Goal: Task Accomplishment & Management: Manage account settings

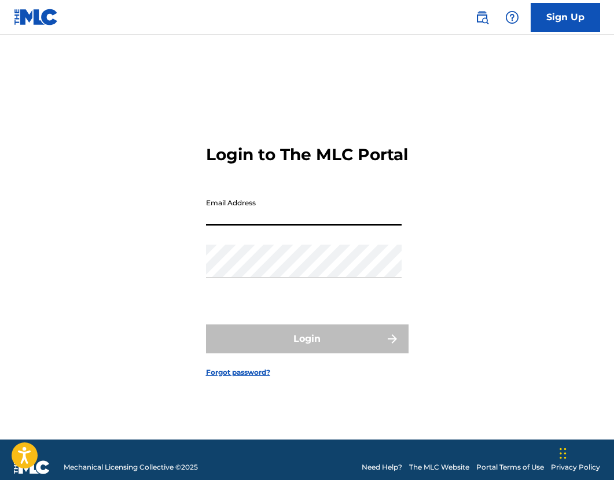
type input "[EMAIL_ADDRESS][DOMAIN_NAME]"
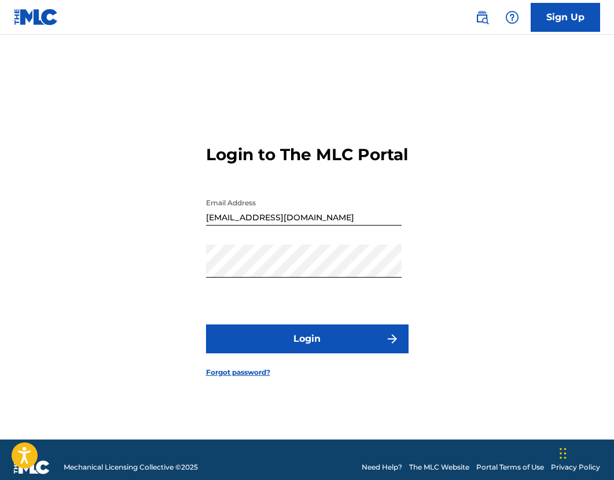
click at [260, 348] on button "Login" at bounding box center [307, 339] width 203 height 29
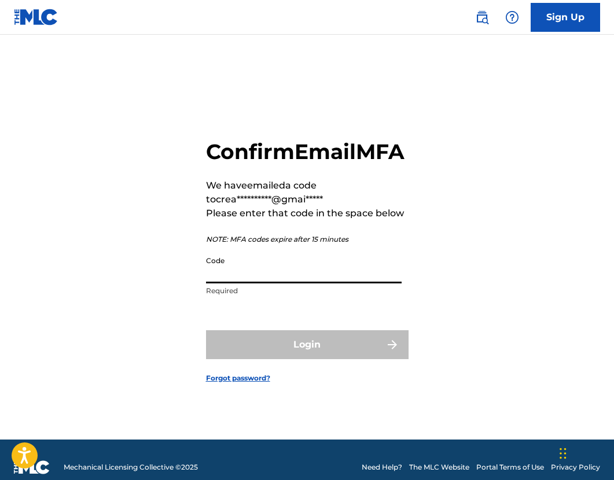
click at [255, 281] on input "Code" at bounding box center [304, 267] width 196 height 33
paste input "511627"
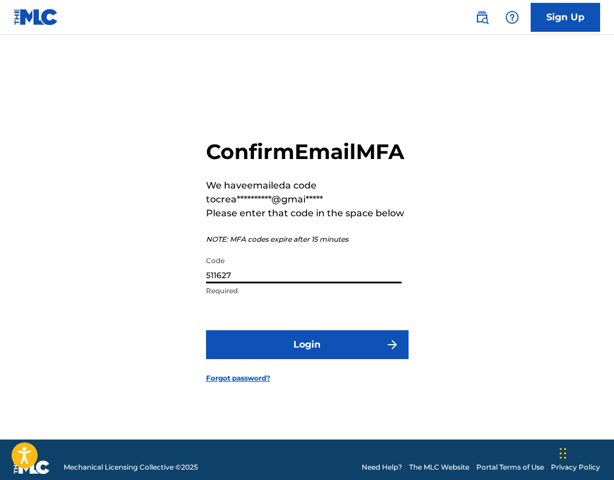
type input "511627"
click at [259, 350] on button "Login" at bounding box center [307, 345] width 203 height 29
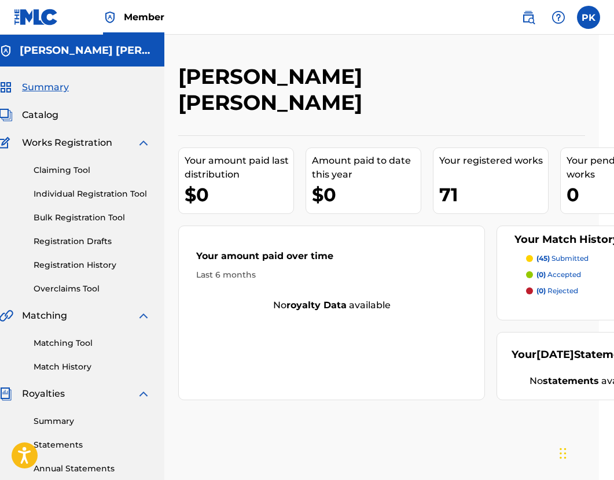
scroll to position [0, 24]
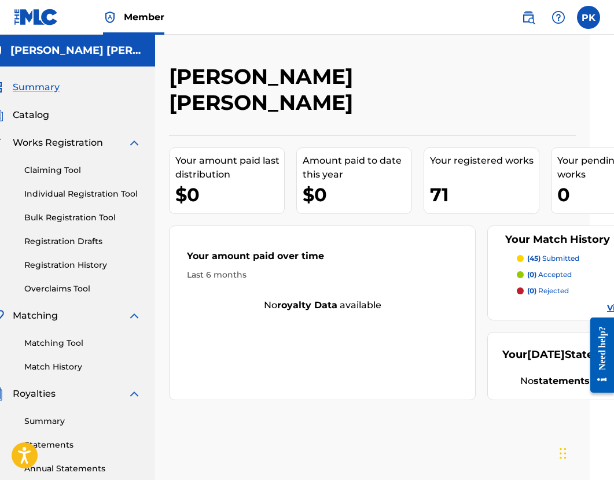
click at [549, 254] on p "(45) submitted" at bounding box center [553, 259] width 52 height 10
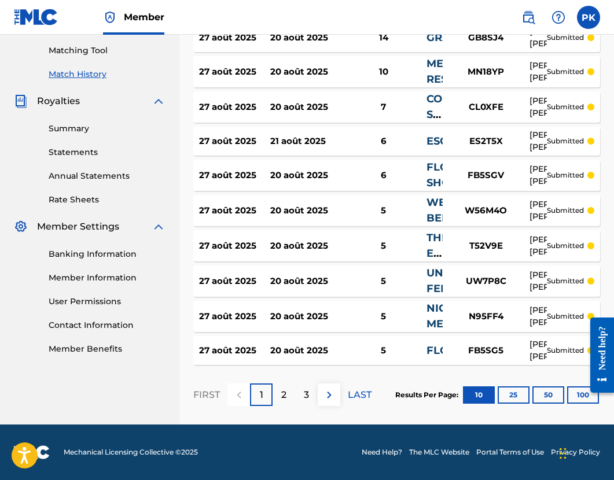
scroll to position [293, 0]
click at [579, 402] on button "100" at bounding box center [583, 395] width 32 height 17
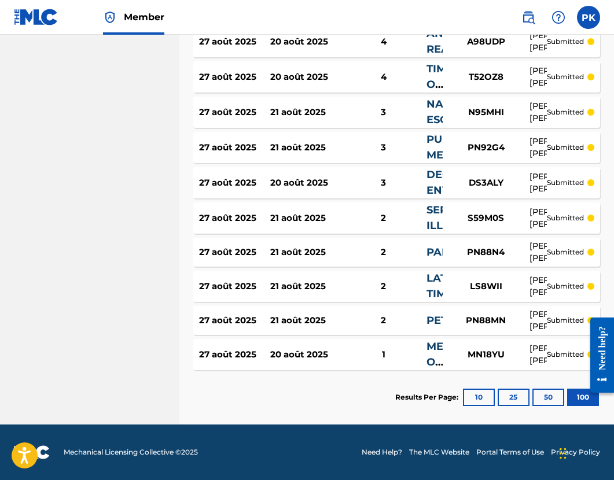
scroll to position [1512, 0]
click at [443, 350] on div "MN18YU" at bounding box center [486, 354] width 87 height 13
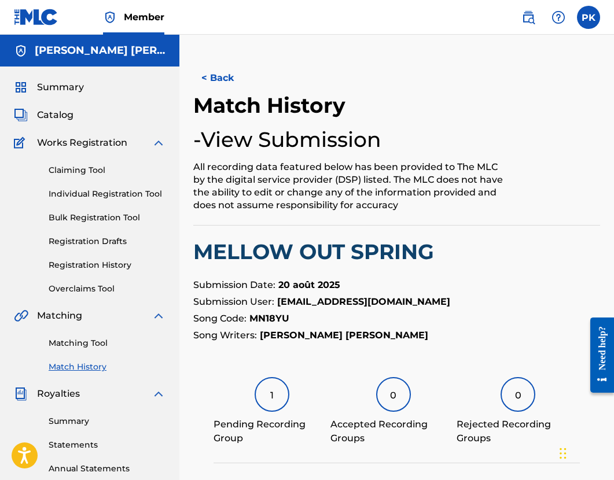
click at [127, 17] on span "Member" at bounding box center [144, 16] width 41 height 13
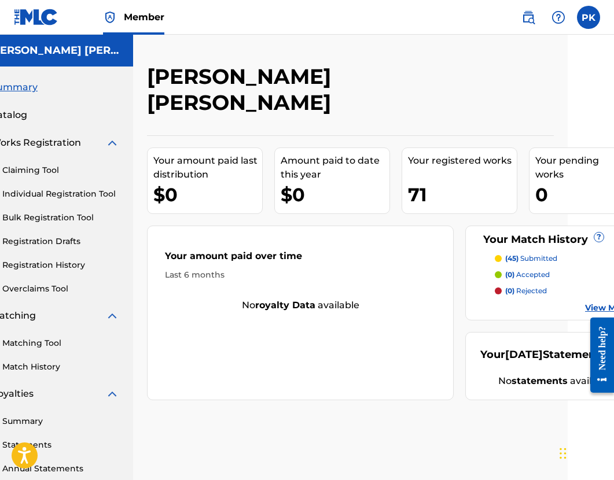
scroll to position [0, 48]
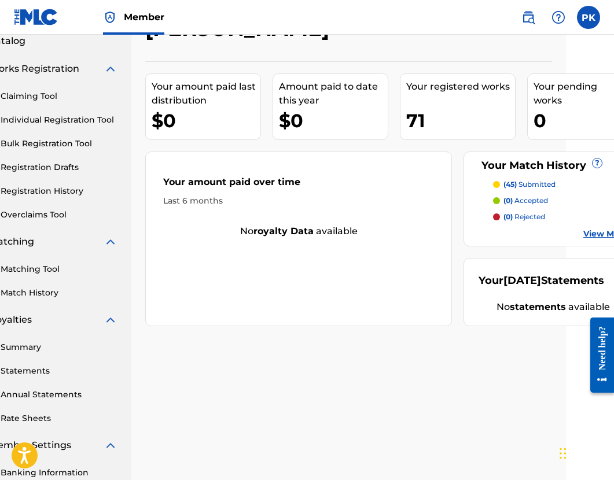
click at [44, 358] on div "Summary Statements Annual Statements Rate Sheets" at bounding box center [42, 376] width 152 height 98
click at [39, 368] on link "Statements" at bounding box center [59, 371] width 117 height 12
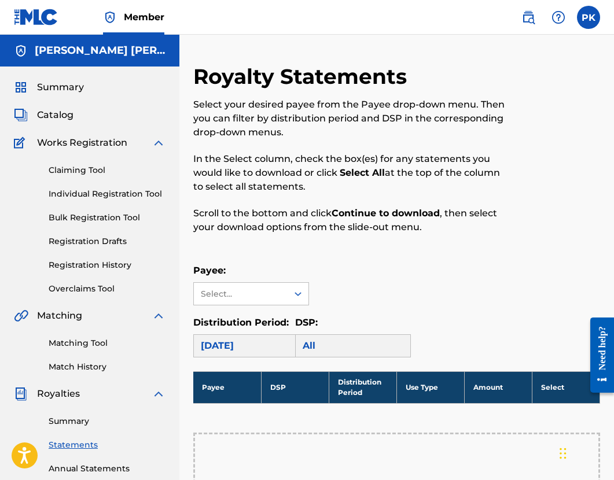
scroll to position [29, 0]
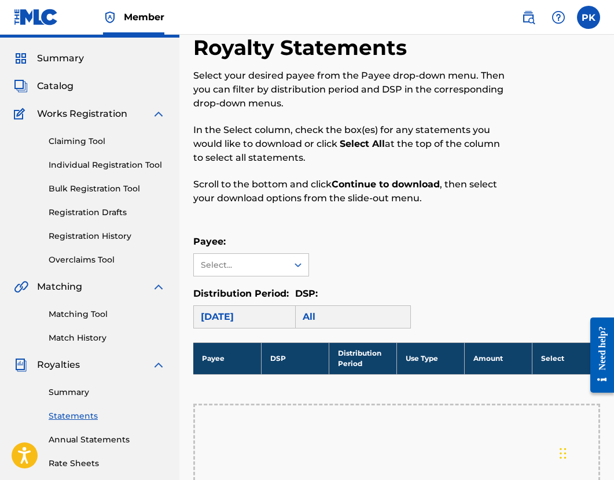
click at [94, 439] on link "Annual Statements" at bounding box center [107, 440] width 117 height 12
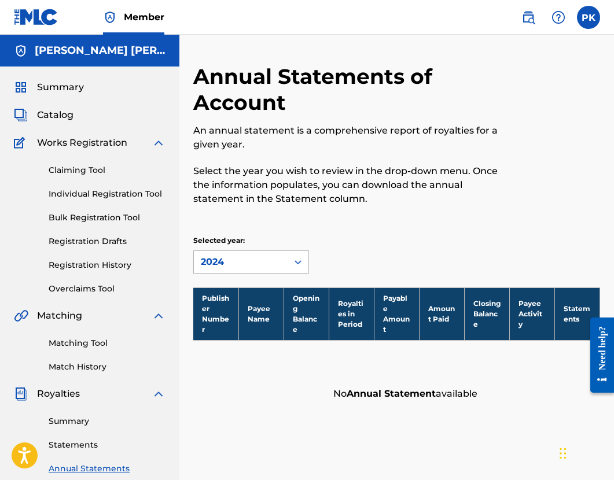
click at [266, 263] on div "2024" at bounding box center [241, 262] width 80 height 14
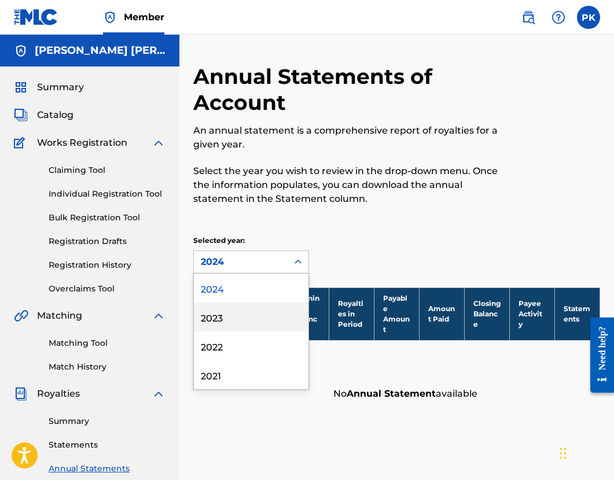
click at [247, 304] on div "2023" at bounding box center [251, 317] width 115 height 29
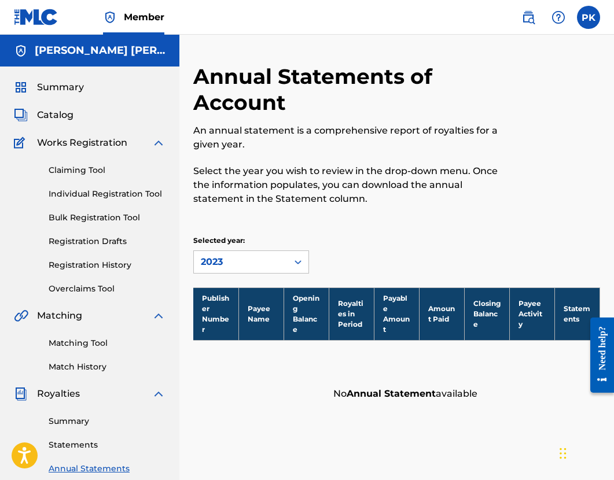
click at [293, 236] on p "Selected year:" at bounding box center [251, 241] width 116 height 10
